Goal: Transaction & Acquisition: Purchase product/service

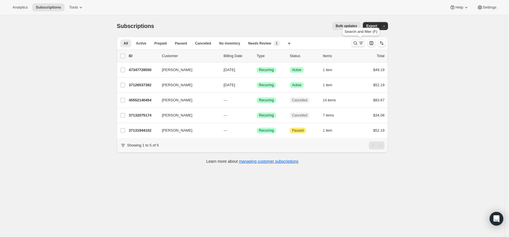
click at [358, 42] on icon "Search and filter results" at bounding box center [355, 43] width 6 height 6
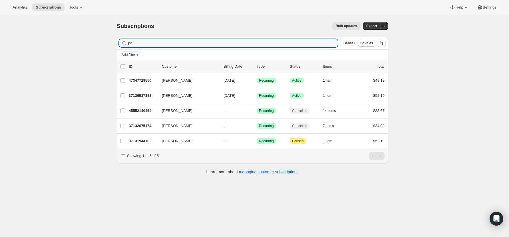
type input "p"
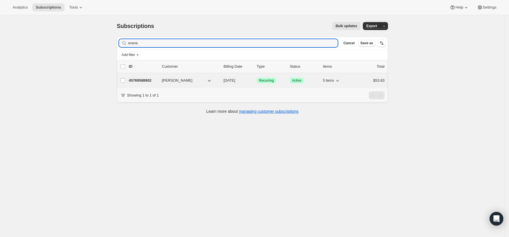
type input "erana"
click at [146, 78] on p "45769588902" at bounding box center [143, 81] width 29 height 6
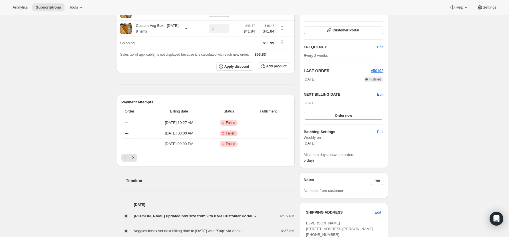
scroll to position [152, 0]
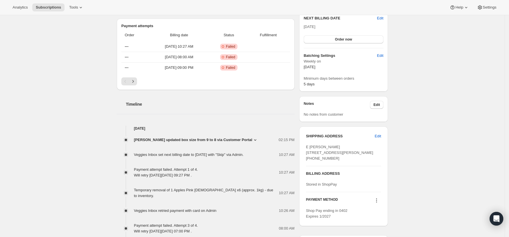
click at [245, 139] on span "[PERSON_NAME] updated box size from 9 to 8 via Customer Portal" at bounding box center [193, 140] width 118 height 6
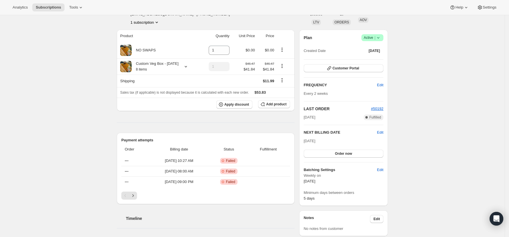
scroll to position [0, 0]
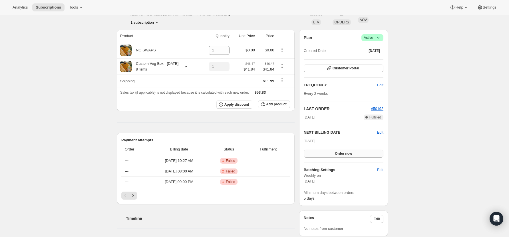
click at [343, 156] on button "Order now" at bounding box center [344, 154] width 80 height 8
click at [343, 152] on span "Click to confirm" at bounding box center [343, 153] width 26 height 5
